Goal: Feedback & Contribution: Contribute content

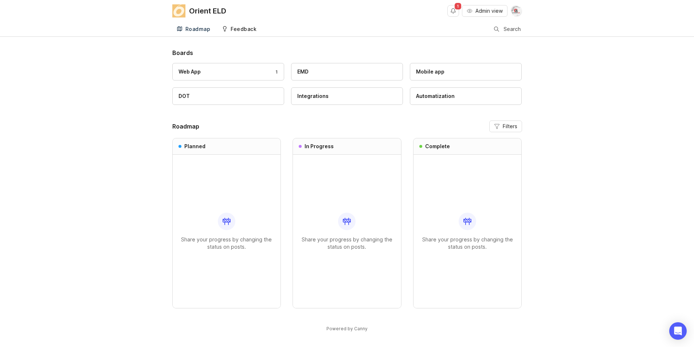
click at [235, 28] on div "Feedback" at bounding box center [244, 29] width 26 height 5
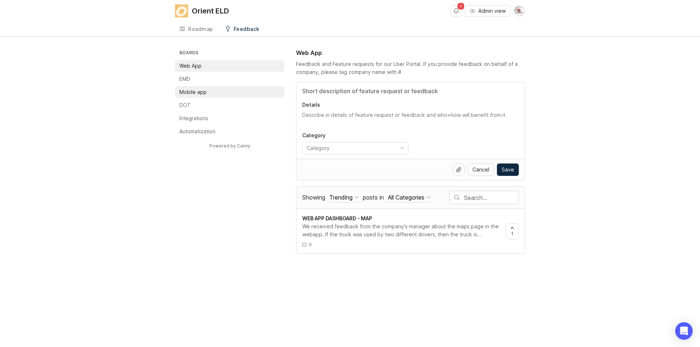
click at [183, 93] on p "Mobile app" at bounding box center [192, 92] width 27 height 7
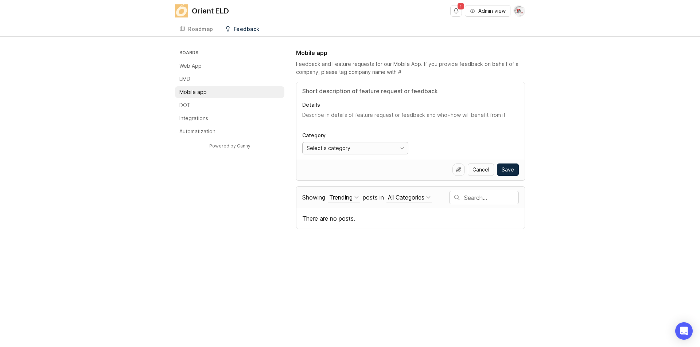
click at [383, 143] on div "Select a category" at bounding box center [350, 149] width 94 height 12
click at [382, 146] on div "Select a category" at bounding box center [350, 149] width 94 height 12
click at [361, 87] on input "Title" at bounding box center [410, 91] width 217 height 9
click at [347, 112] on textarea "Details" at bounding box center [410, 119] width 217 height 15
click at [384, 150] on div "Select a category" at bounding box center [350, 149] width 94 height 12
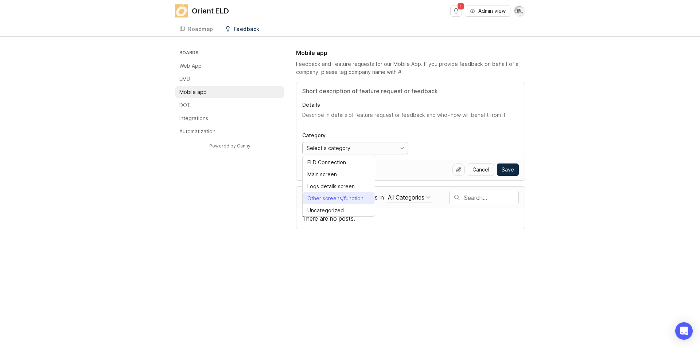
click at [343, 199] on div "Other screens/functionality" at bounding box center [334, 199] width 55 height 8
click at [353, 256] on div "Orient ELD 1 Admin view Create Roadmap Feedback Mobile app 0 Boards Web App EMD…" at bounding box center [350, 173] width 700 height 347
click at [347, 27] on div "Roadmap Feedback Mobile app 0" at bounding box center [350, 29] width 350 height 15
